Goal: Information Seeking & Learning: Learn about a topic

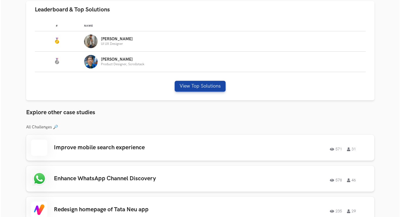
scroll to position [363, 0]
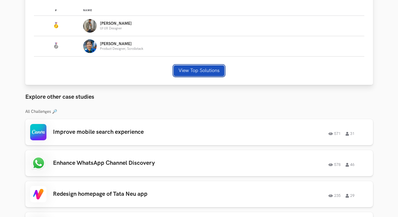
click at [193, 69] on button "View Top Solutions" at bounding box center [199, 70] width 51 height 11
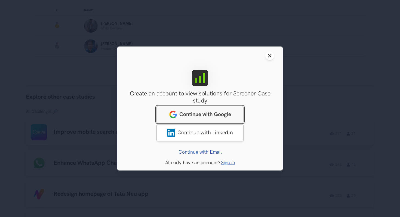
click at [177, 114] on link "Continue with Google" at bounding box center [199, 114] width 87 height 17
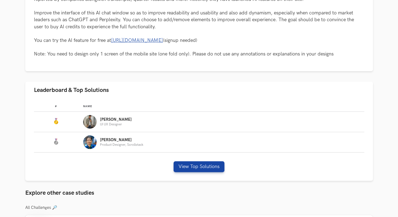
scroll to position [268, 0]
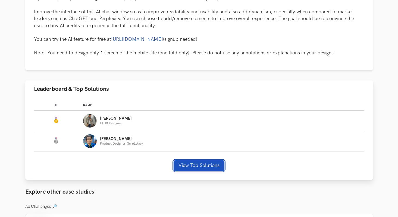
click at [193, 165] on button "View Top Solutions" at bounding box center [199, 165] width 51 height 11
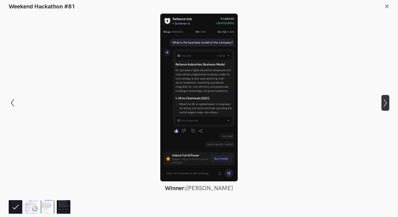
click at [385, 104] on icon "Show next slide" at bounding box center [386, 103] width 8 height 8
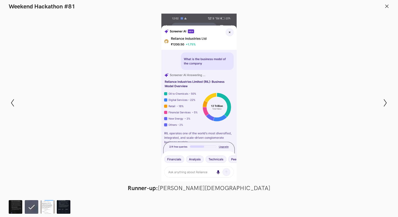
click at [387, 6] on line at bounding box center [387, 6] width 3 height 3
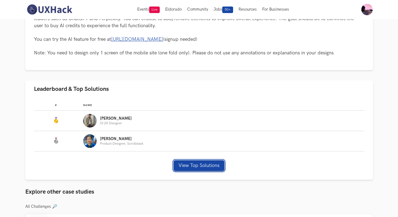
scroll to position [0, 0]
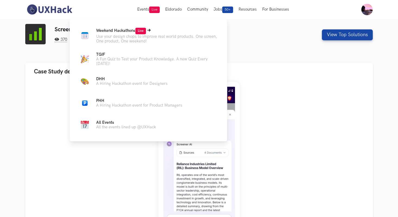
click at [129, 37] on p "Use your design chops to improve real world products. One screen, One product, …" at bounding box center [157, 38] width 122 height 9
click at [149, 29] on icon at bounding box center [148, 30] width 3 height 3
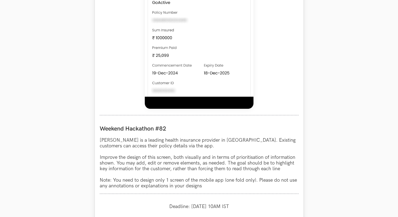
scroll to position [382, 0]
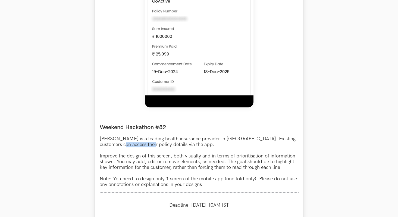
drag, startPoint x: 112, startPoint y: 145, endPoint x: 139, endPoint y: 146, distance: 27.2
click at [139, 146] on p "Niva Bupa is a leading health insurance provider in India. Existing customers c…" at bounding box center [199, 161] width 199 height 51
copy p "policy details"
